Goal: Task Accomplishment & Management: Complete application form

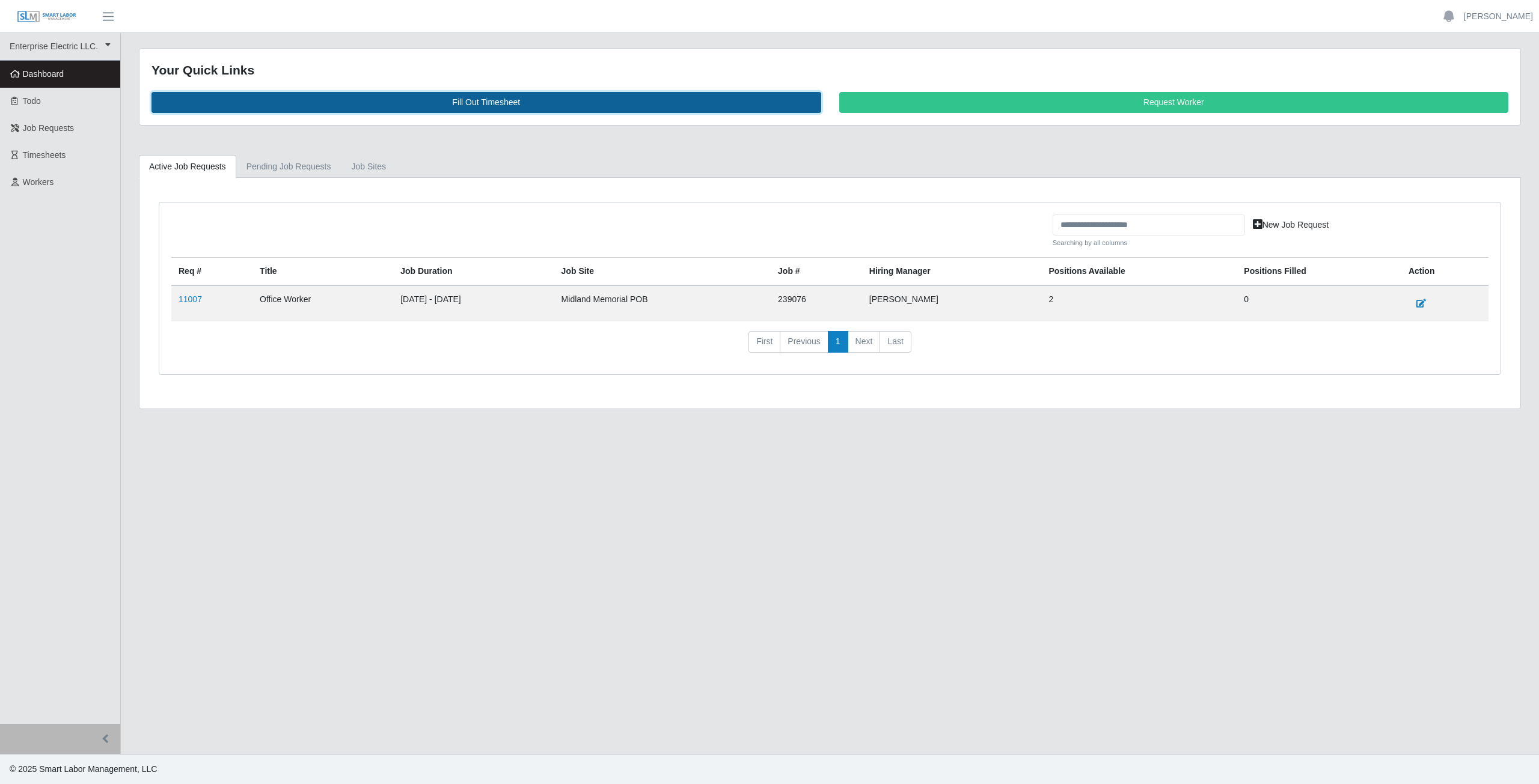
click at [486, 104] on link "Fill Out Timesheet" at bounding box center [486, 103] width 669 height 21
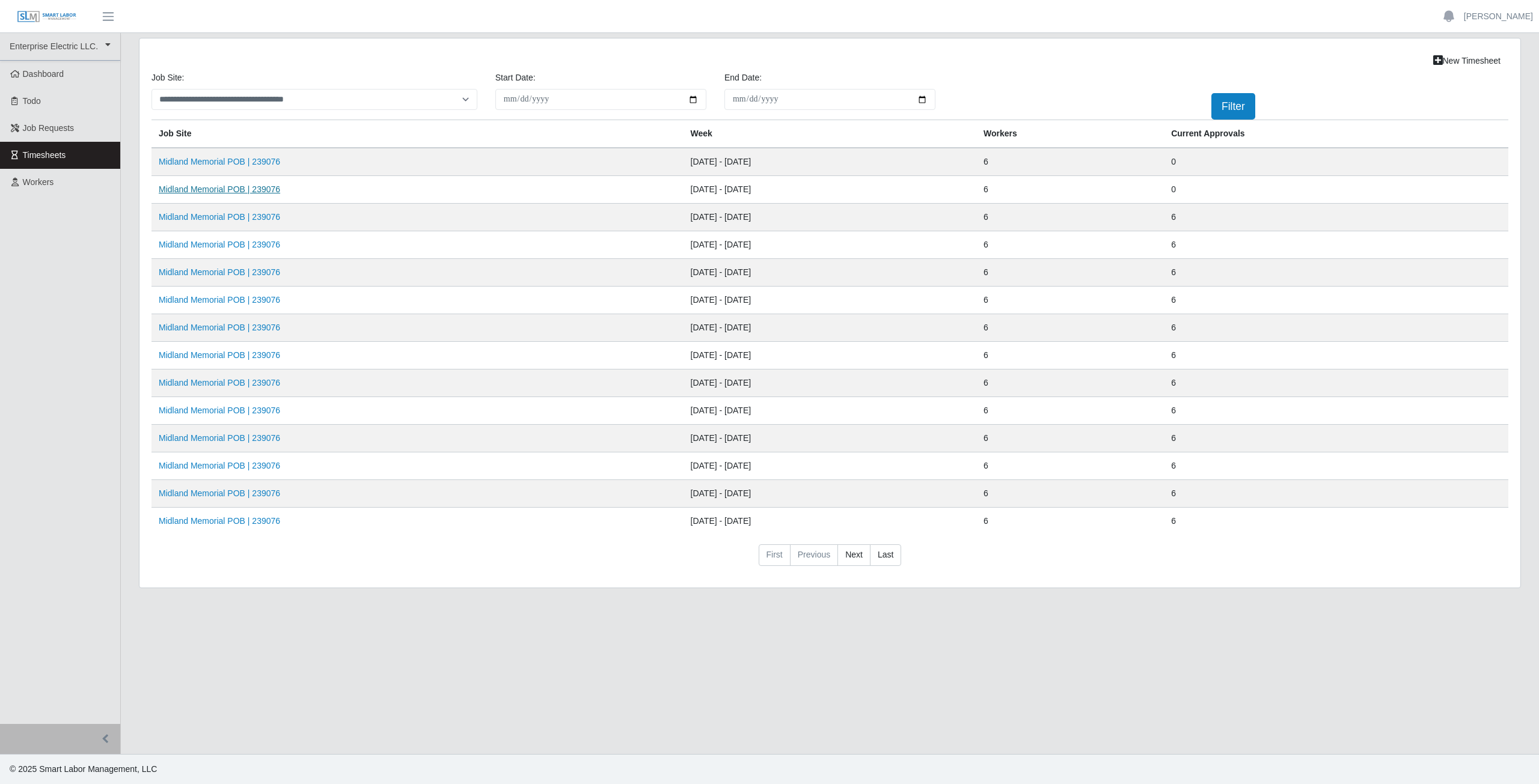
click at [224, 190] on link "Midland Memorial POB | 239076" at bounding box center [219, 189] width 121 height 10
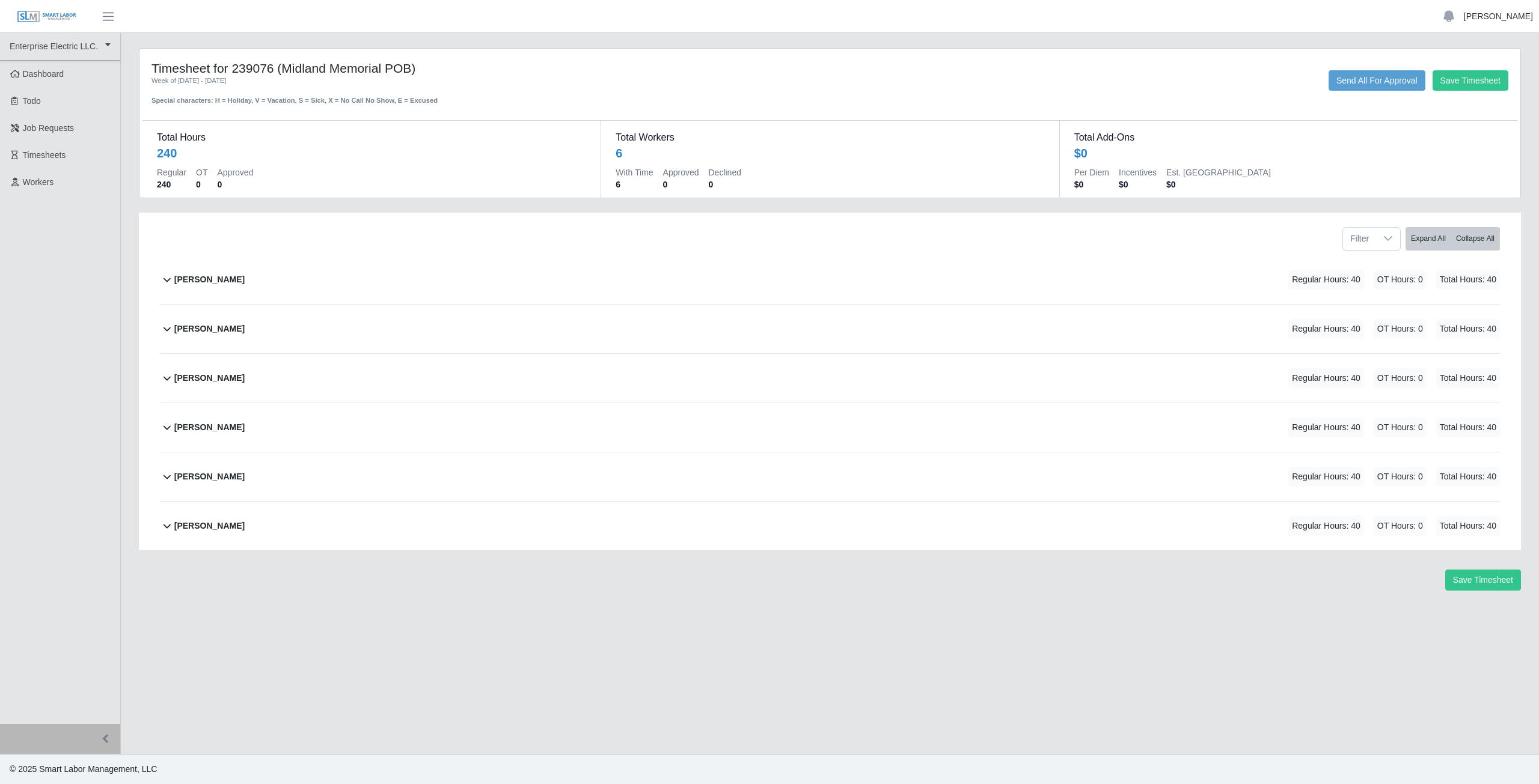
click at [1503, 22] on link "[PERSON_NAME]" at bounding box center [1498, 16] width 69 height 13
click at [1469, 88] on link "Logout" at bounding box center [1484, 84] width 108 height 26
